Goal: Transaction & Acquisition: Purchase product/service

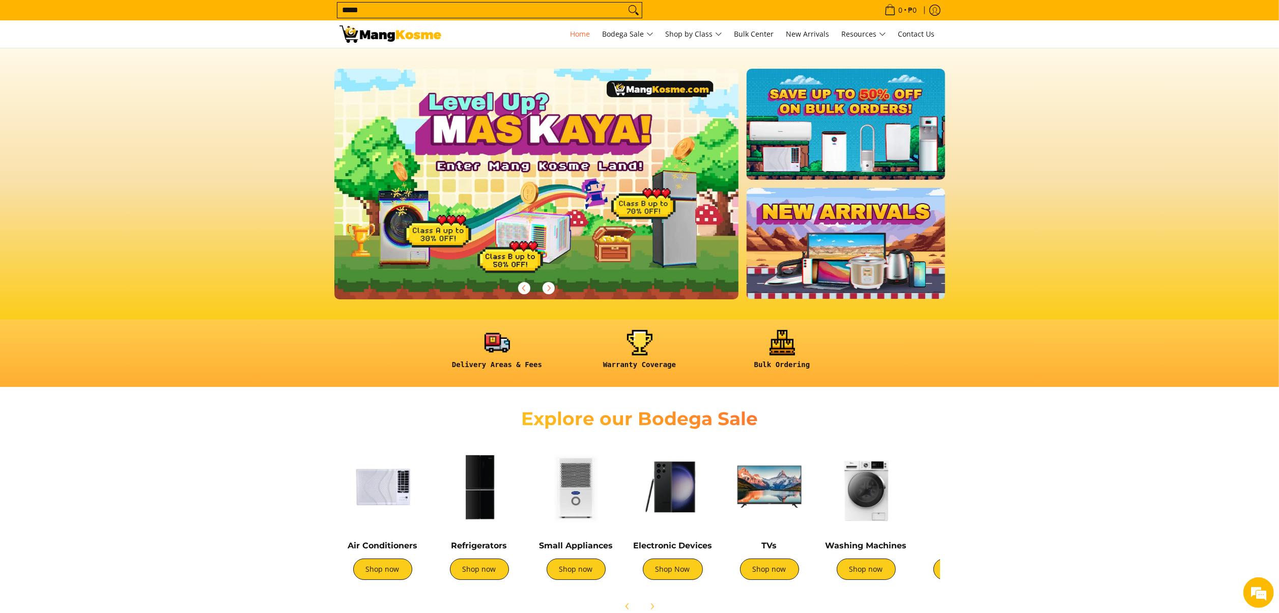
type input "*****"
click at [625, 3] on button "Search" at bounding box center [633, 10] width 16 height 15
